Goal: Information Seeking & Learning: Learn about a topic

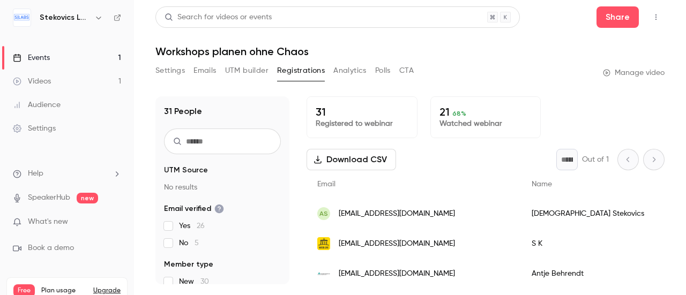
click at [43, 57] on div "Events" at bounding box center [31, 58] width 37 height 11
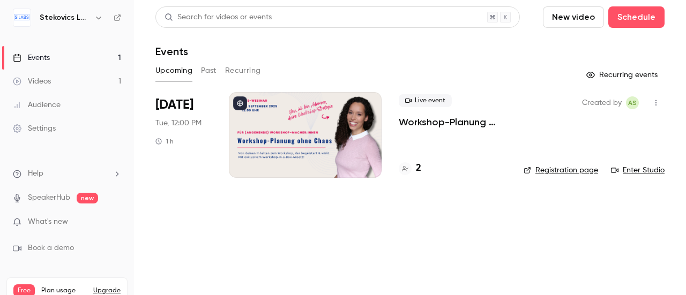
click at [40, 82] on div "Videos" at bounding box center [32, 81] width 38 height 11
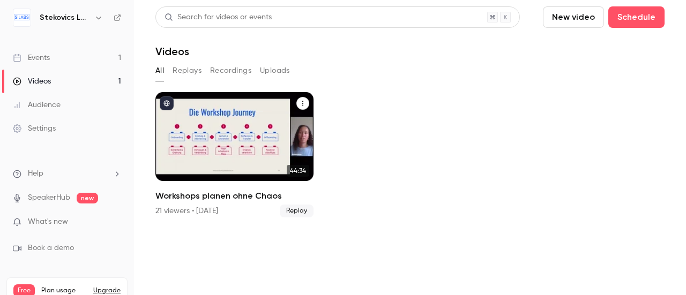
click at [212, 145] on div "Workshops planen ohne Chaos" at bounding box center [234, 136] width 158 height 89
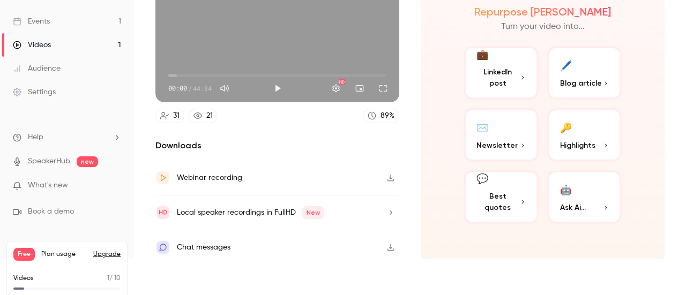
scroll to position [54, 0]
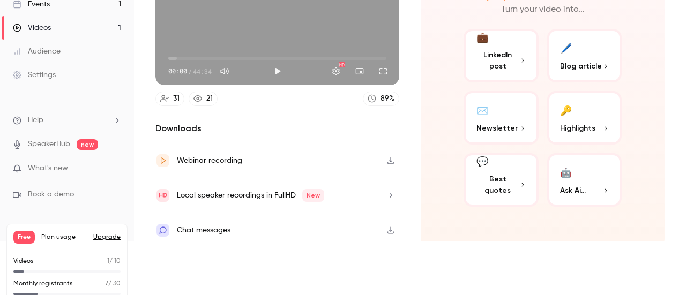
click at [569, 185] on span "Ask Ai..." at bounding box center [573, 190] width 26 height 11
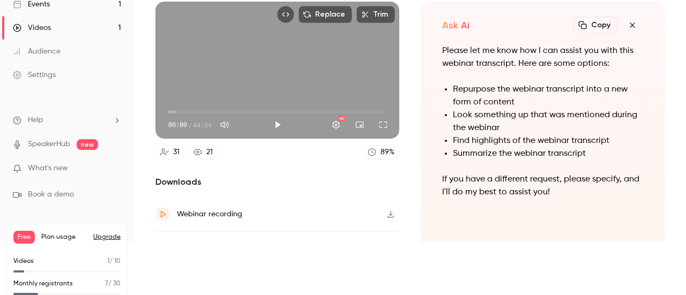
scroll to position [95, 0]
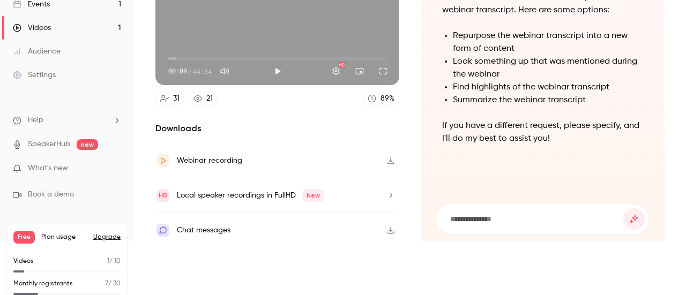
click at [533, 214] on input at bounding box center [536, 219] width 174 height 12
type input "**********"
click at [623, 209] on button "submit" at bounding box center [633, 219] width 21 height 21
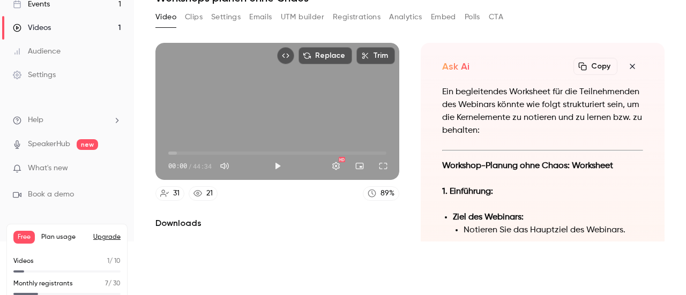
scroll to position [-891, 0]
click at [578, 65] on icon "button" at bounding box center [582, 66] width 9 height 9
